Goal: Information Seeking & Learning: Learn about a topic

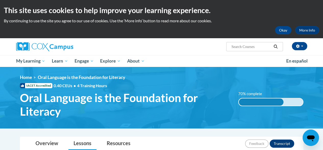
click at [300, 117] on div "<en>Home</en><fr>Accueil</fr><de>Zuhause</de><it>Casa</it><es>Casa</es><pt>Casa…" at bounding box center [161, 97] width 299 height 46
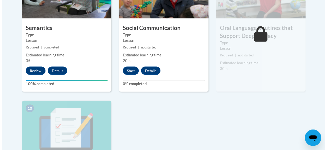
scroll to position [509, 0]
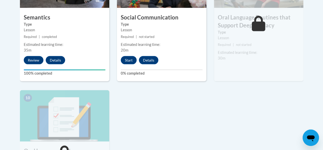
click at [128, 60] on button "Start" at bounding box center [129, 60] width 16 height 8
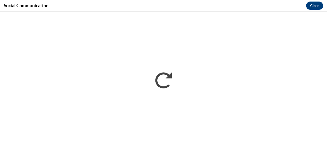
scroll to position [0, 0]
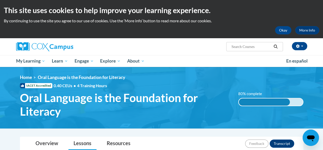
click at [38, 63] on span "My Learning" at bounding box center [30, 61] width 29 height 6
click at [0, 0] on span "My Course Progress" at bounding box center [0, 0] width 0 height 0
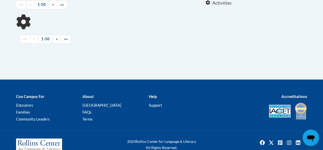
scroll to position [133, 0]
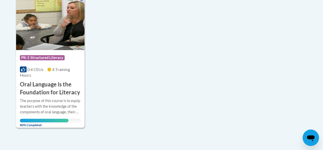
click at [64, 91] on h3 "Oral Language is the Foundation for Literacy" at bounding box center [50, 88] width 61 height 16
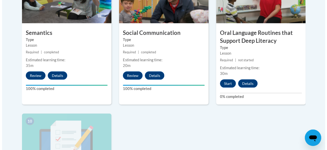
scroll to position [493, 0]
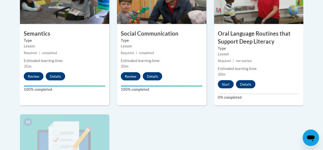
click at [227, 86] on button "Start" at bounding box center [226, 84] width 16 height 8
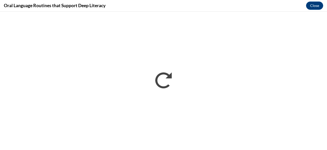
scroll to position [0, 0]
